Goal: Subscribe to service/newsletter

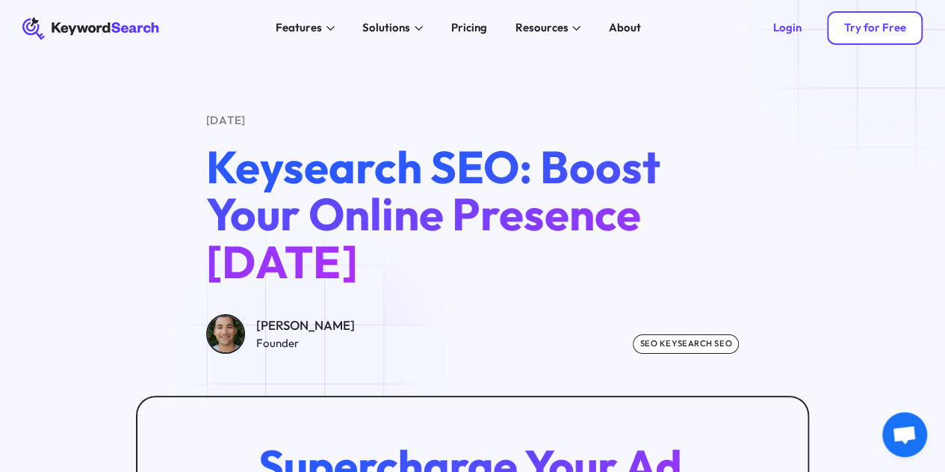
click at [892, 32] on div "Try for Free" at bounding box center [875, 28] width 62 height 14
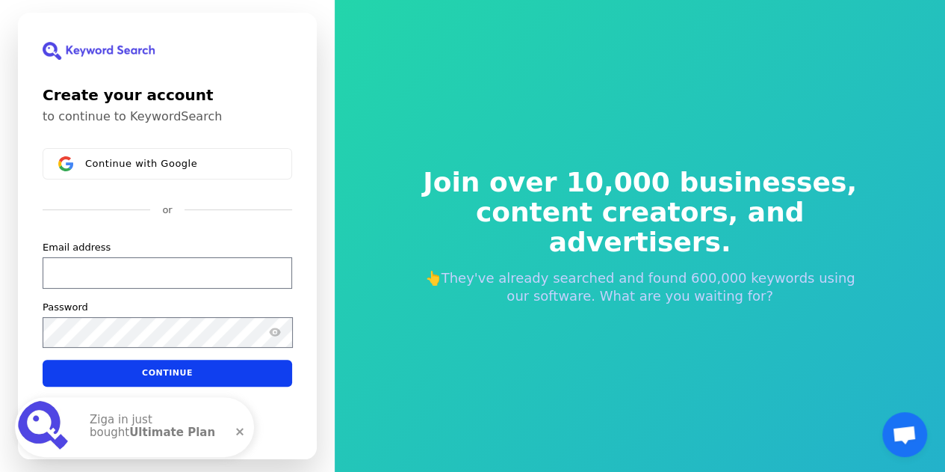
drag, startPoint x: 956, startPoint y: 70, endPoint x: 948, endPoint y: 38, distance: 33.0
click at [945, 38] on html "Create your account to continue to KeywordSearch Continue with Google or Email …" at bounding box center [472, 236] width 945 height 472
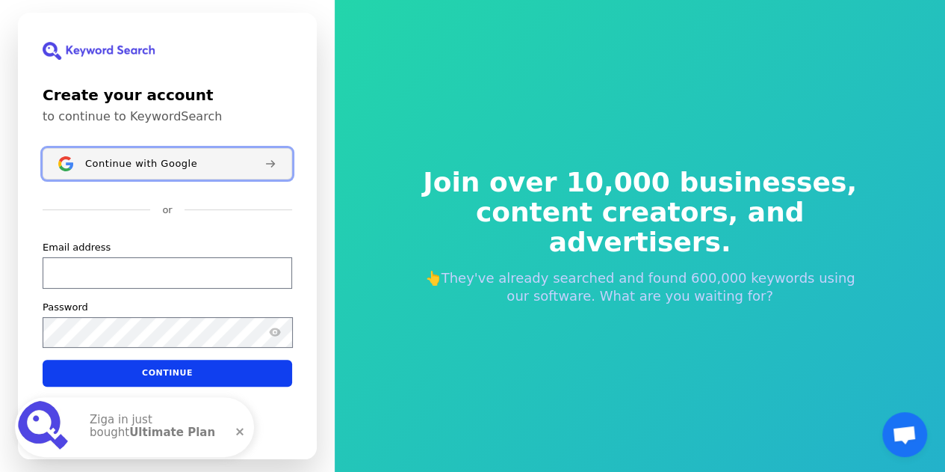
click at [244, 160] on div "Continue with Google" at bounding box center [168, 164] width 167 height 12
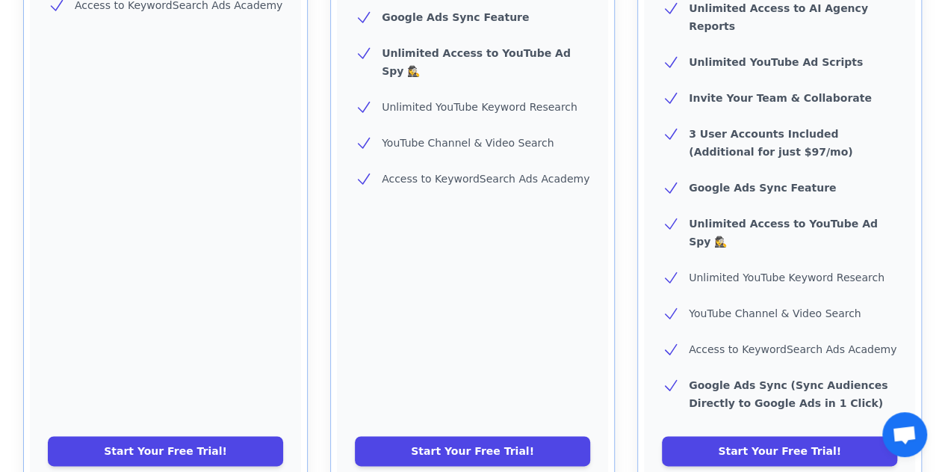
scroll to position [617, 0]
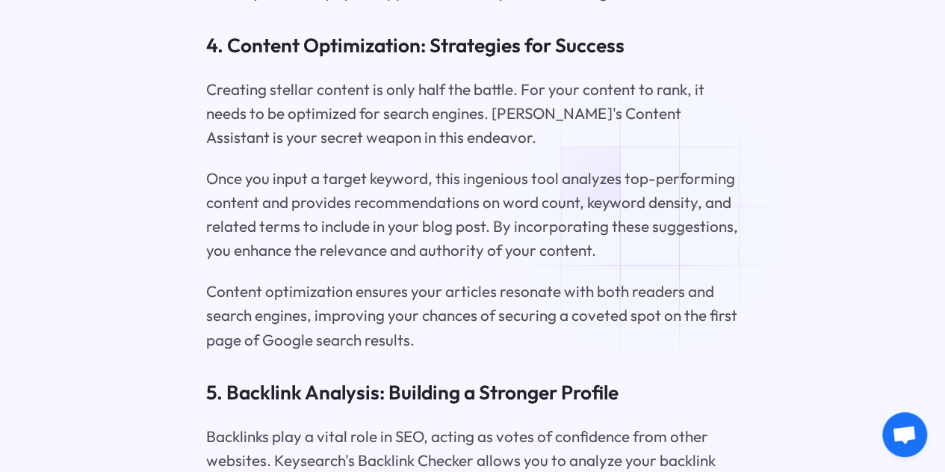
scroll to position [3420, 0]
